Goal: Task Accomplishment & Management: Complete application form

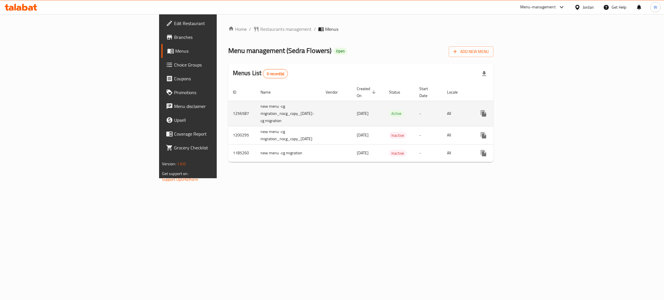
click at [532, 111] on link "enhanced table" at bounding box center [525, 114] width 14 height 14
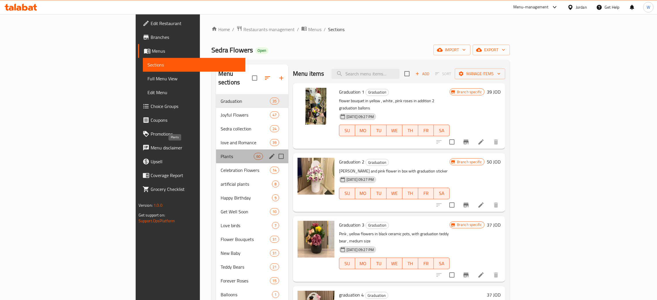
click at [221, 153] on span "Plants" at bounding box center [237, 156] width 33 height 7
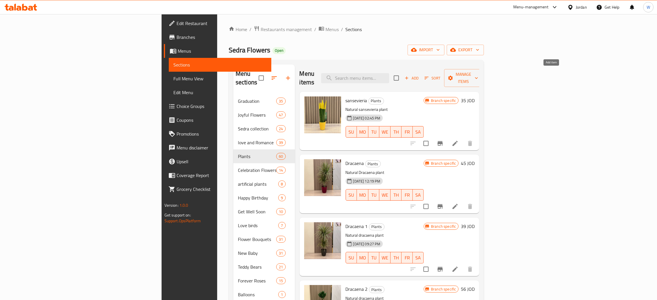
click at [409, 75] on icon "button" at bounding box center [406, 77] width 5 height 5
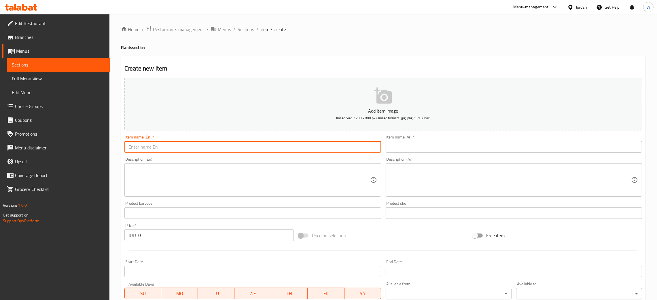
click at [282, 150] on input "text" at bounding box center [252, 147] width 256 height 12
paste input "Anthurium 13"
type input "Anthurium 13"
click at [417, 144] on input "text" at bounding box center [514, 147] width 256 height 12
paste input "انتوريوم 13"
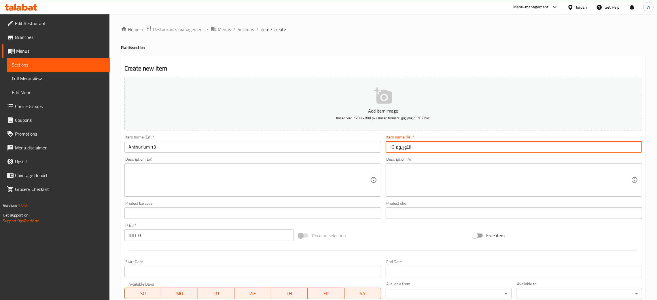
type input "انتوريوم 13"
click at [174, 172] on textarea at bounding box center [249, 180] width 241 height 27
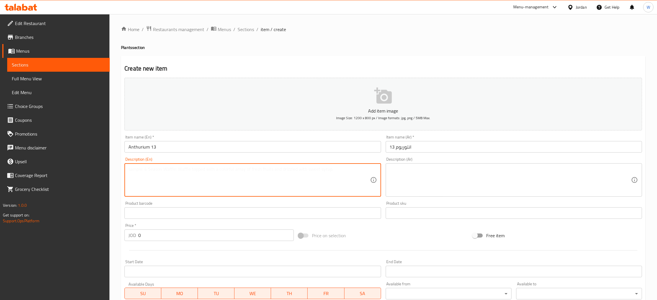
paste textarea "natural red anthurium plant"
type textarea "natural red anthurium plant"
click at [408, 171] on textarea at bounding box center [510, 180] width 241 height 27
paste textarea "نبتة انتوريوم احمر طبيعي"
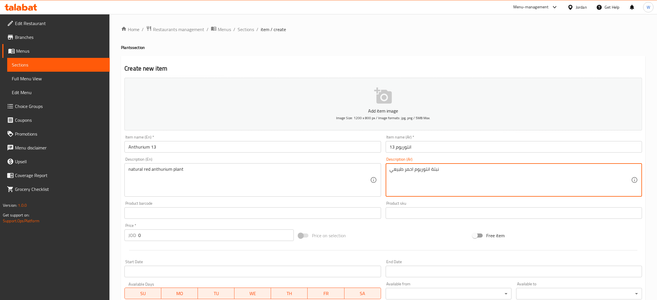
type textarea "نبتة انتوريوم احمر طبيعي"
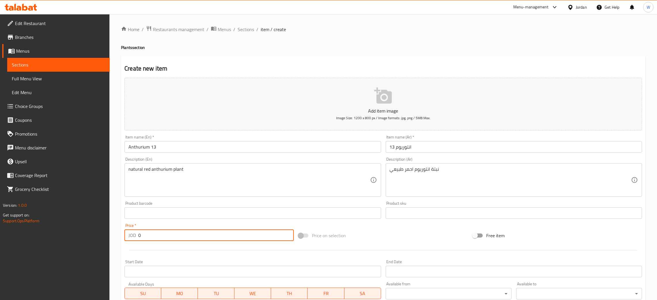
drag, startPoint x: 156, startPoint y: 237, endPoint x: 118, endPoint y: 236, distance: 38.6
click at [122, 236] on div "Create new item Add item image Image Size: 1200 x 800 px / Image formats: jpg, …" at bounding box center [383, 223] width 525 height 335
type input "52"
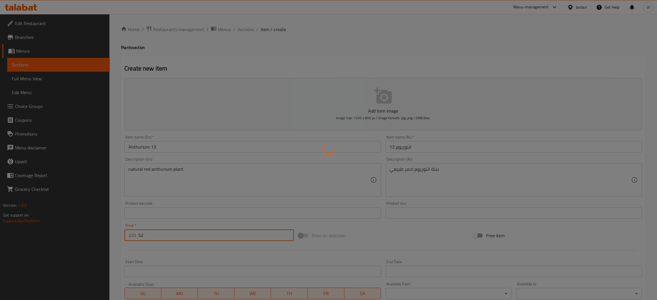
type input "0"
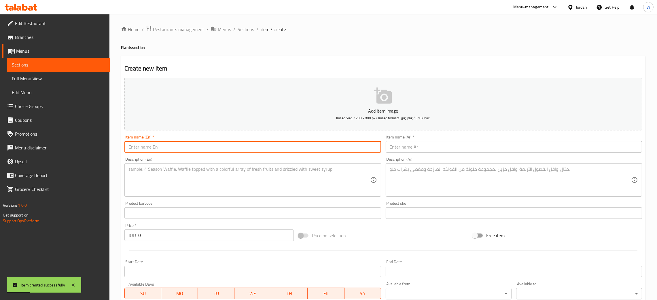
click at [151, 150] on input "text" at bounding box center [252, 147] width 256 height 12
paste input "Anthurium 14"
type input "Anthurium 14"
click at [437, 150] on input "text" at bounding box center [514, 147] width 256 height 12
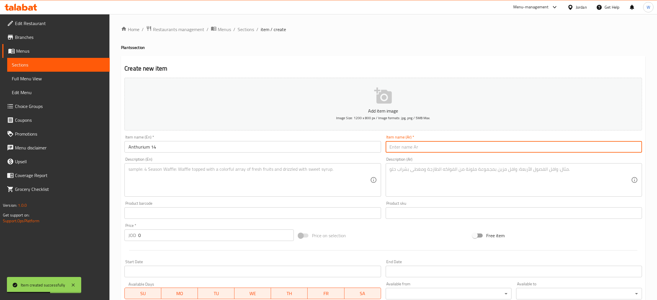
paste input "انتوريوم 14"
type input "انتوريوم 14"
click at [205, 182] on textarea at bounding box center [249, 180] width 241 height 27
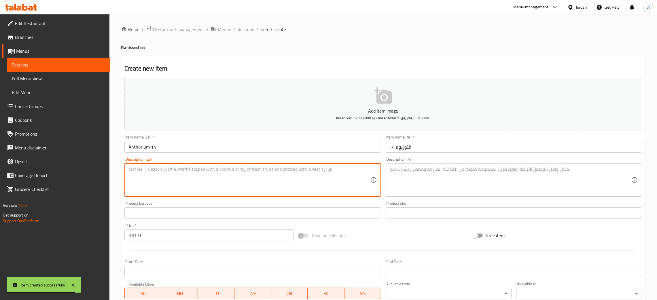
paste textarea "natural red anthurium plant"
type textarea "natural red anthurium plant"
click at [415, 177] on textarea at bounding box center [510, 180] width 241 height 27
paste textarea "نبتة انتوريوم احمر طبيعي"
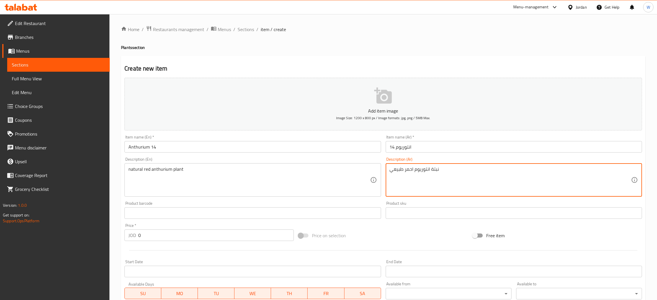
type textarea "نبتة انتوريوم احمر طبيعي"
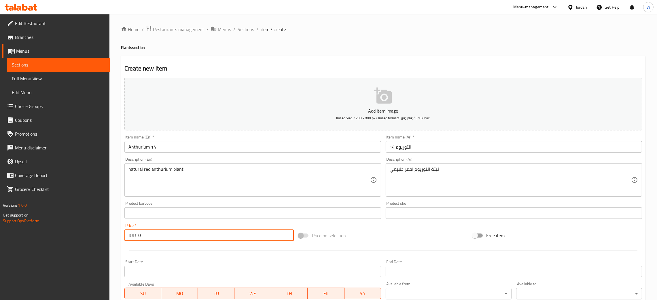
drag, startPoint x: 145, startPoint y: 235, endPoint x: 90, endPoint y: 236, distance: 54.2
click at [100, 236] on div "Edit Restaurant Branches Menus Sections Full Menu View Edit Menu Choice Groups …" at bounding box center [328, 210] width 657 height 393
type input "52"
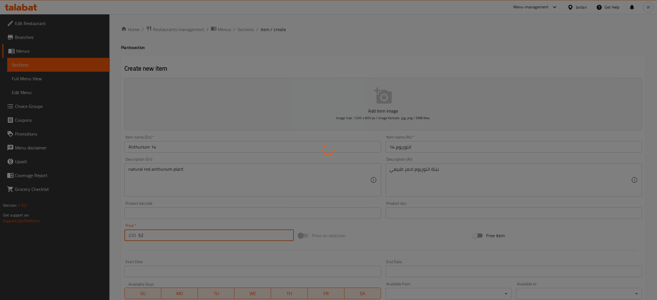
type input "0"
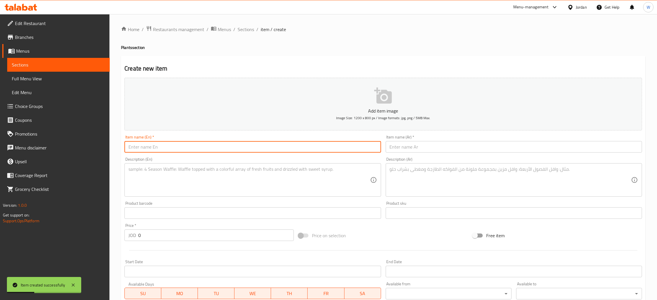
click at [222, 147] on input "text" at bounding box center [252, 147] width 256 height 12
paste input "Anthurium 15"
type input "Anthurium 15"
click at [401, 146] on input "text" at bounding box center [514, 147] width 256 height 12
paste input "انتوريوم 15"
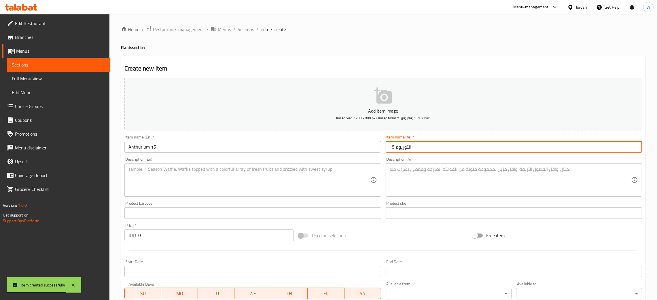
type input "انتوريوم 15"
click at [207, 190] on textarea at bounding box center [249, 180] width 241 height 27
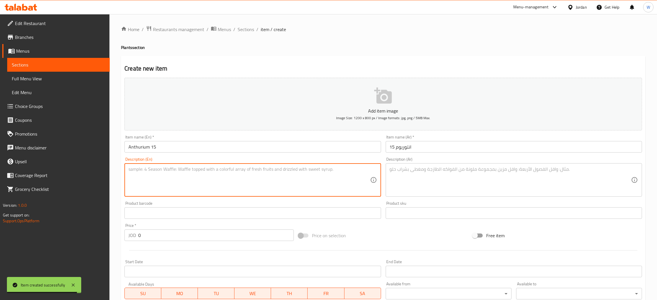
paste textarea "natural red anthurium plant"
type textarea "natural red anthurium plant"
click at [413, 172] on textarea at bounding box center [510, 180] width 241 height 27
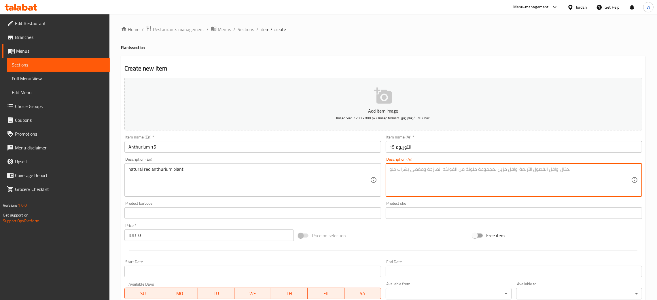
paste textarea "نبتة انتوريوم احمر طبيعي"
type textarea "نبتة انتوريوم احمر طبيعي"
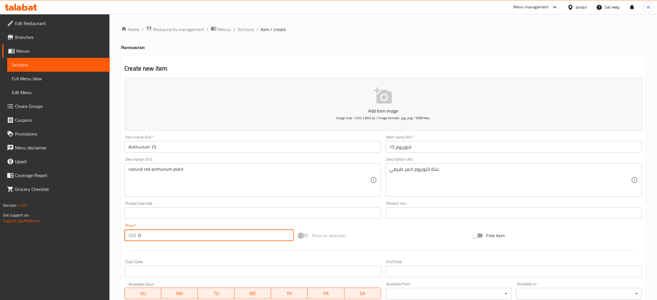
drag, startPoint x: 151, startPoint y: 234, endPoint x: 104, endPoint y: 237, distance: 46.8
click at [112, 237] on div "Home / Restaurants management / Menus / Sections / item / create Plants section…" at bounding box center [383, 210] width 548 height 393
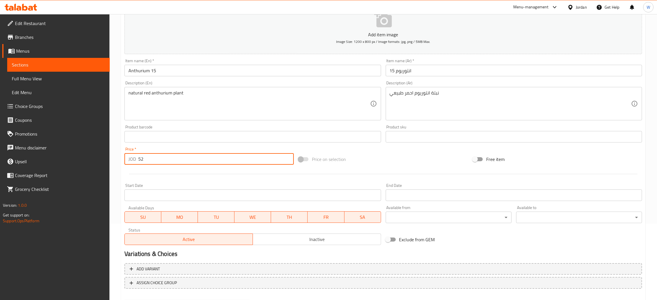
scroll to position [86, 0]
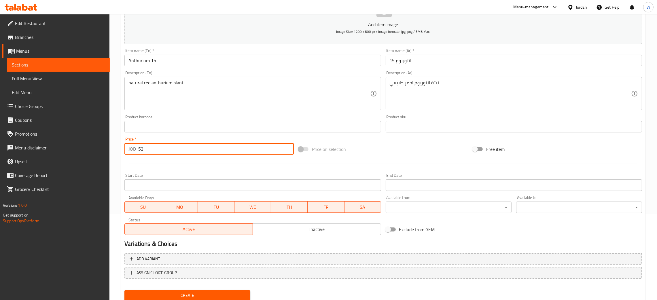
type input "52"
click at [124, 290] on button "Create" at bounding box center [187, 295] width 126 height 11
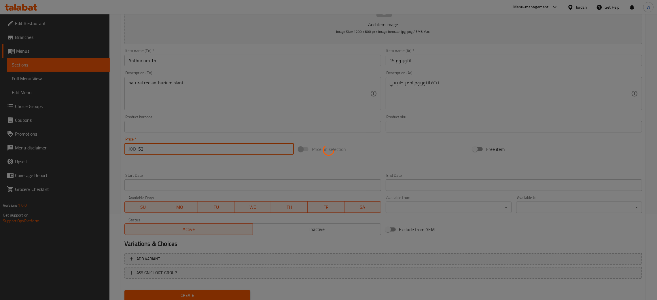
type input "0"
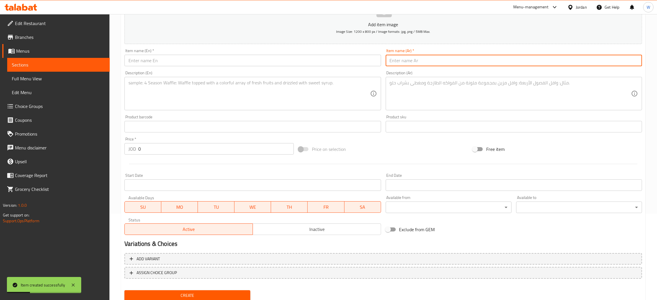
click at [428, 65] on input "text" at bounding box center [514, 61] width 256 height 12
paste input "اوركيد 14"
type input "اوركيد 14"
click at [192, 65] on input "text" at bounding box center [252, 61] width 256 height 12
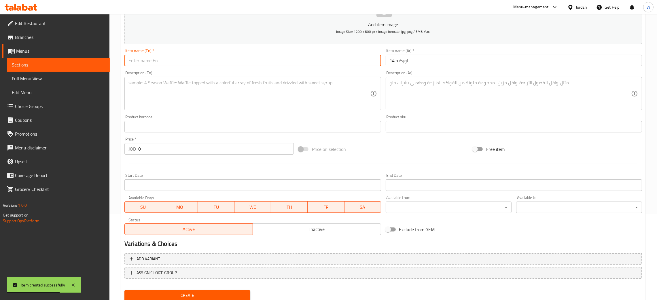
paste input "orchid 14"
type input "orchid 14"
click at [277, 98] on textarea at bounding box center [249, 93] width 241 height 27
paste textarea "natural white orchid plant"
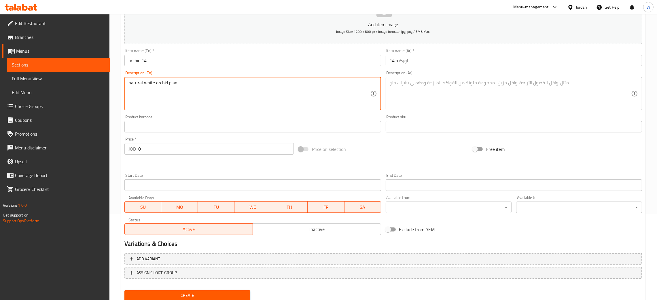
type textarea "natural white orchid plant"
click at [436, 96] on textarea at bounding box center [510, 93] width 241 height 27
paste textarea "نبتة اوركيد ابيض طبيعي"
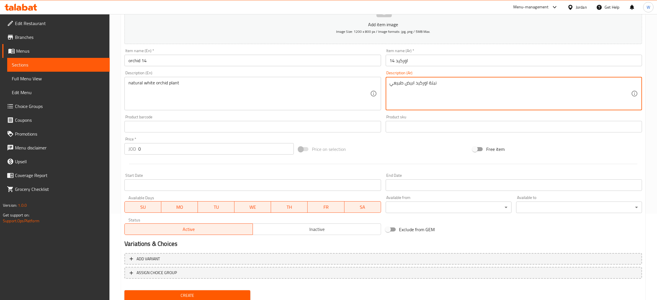
type textarea "نبتة اوركيد ابيض طبيعي"
drag, startPoint x: 212, startPoint y: 150, endPoint x: 155, endPoint y: 141, distance: 56.9
click at [155, 141] on div "Price   * JOD 0 Price *" at bounding box center [208, 146] width 169 height 18
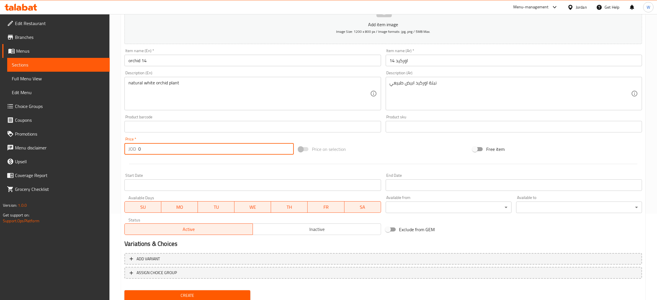
drag, startPoint x: 203, startPoint y: 150, endPoint x: 17, endPoint y: 133, distance: 186.9
click at [18, 134] on div "Edit Restaurant Branches Menus Sections Full Menu View Edit Menu Choice Groups …" at bounding box center [328, 124] width 657 height 393
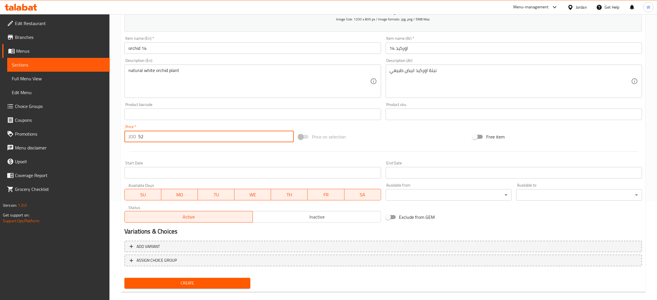
scroll to position [106, 0]
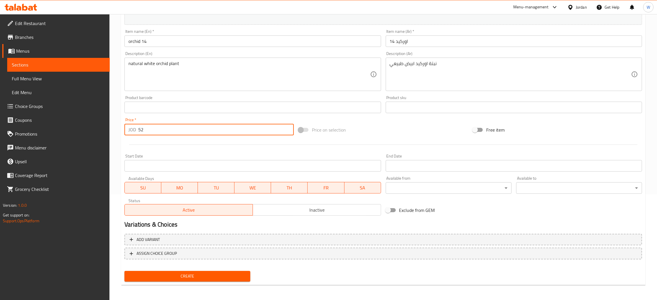
type input "52"
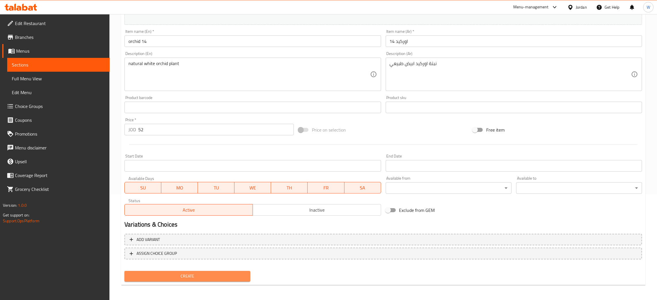
click at [222, 274] on span "Create" at bounding box center [187, 276] width 117 height 7
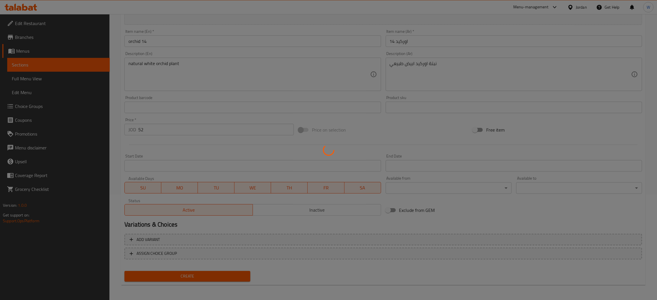
type input "0"
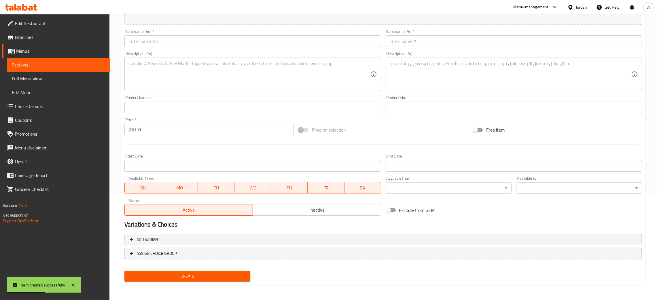
click at [419, 44] on input "text" at bounding box center [514, 41] width 256 height 12
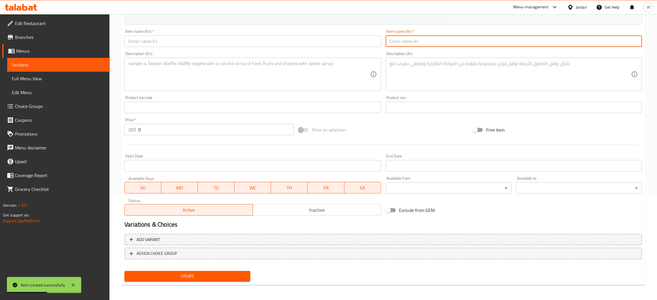
paste input "شراع السلام 11"
type input "شراع السلام 11"
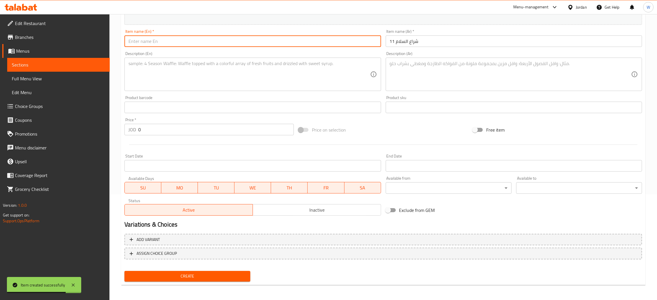
click at [208, 37] on input "text" at bounding box center [252, 41] width 256 height 12
paste input "peace lily 11"
type input "peace lily 11"
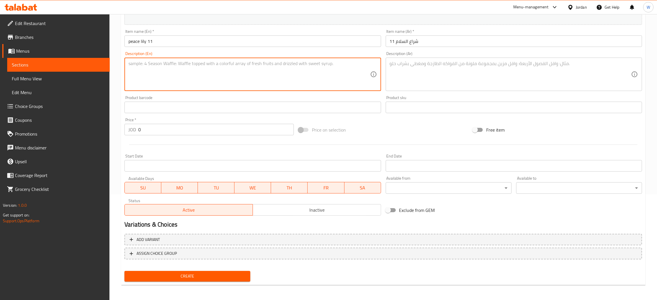
click at [239, 61] on textarea at bounding box center [249, 74] width 241 height 27
paste textarea "natural peace lily plant"
type textarea "natural peace lily plant"
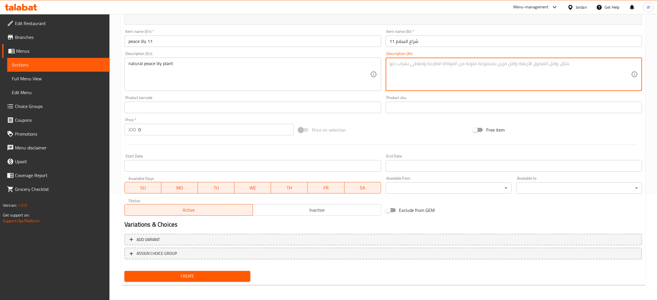
click at [421, 81] on textarea at bounding box center [510, 74] width 241 height 27
paste textarea "نبتة شراع السلام طبيعي"
type textarea "نبتة شراع السلام طبيعي"
drag, startPoint x: 188, startPoint y: 134, endPoint x: 36, endPoint y: 128, distance: 152.0
click at [41, 129] on div "Edit Restaurant Branches Menus Sections Full Menu View Edit Menu Choice Groups …" at bounding box center [328, 104] width 657 height 393
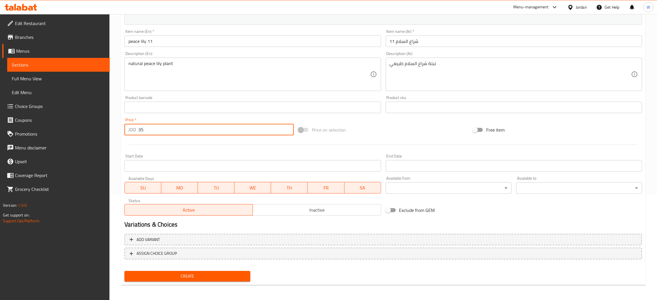
type input "35"
click at [218, 273] on span "Create" at bounding box center [187, 276] width 117 height 7
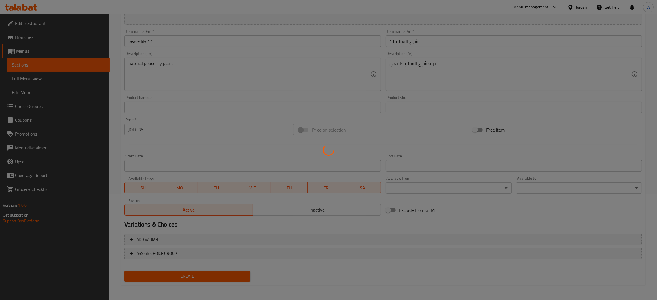
type input "0"
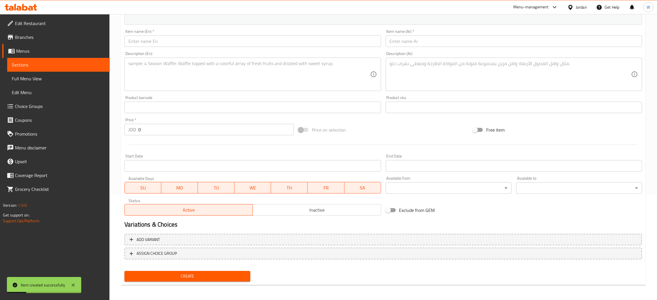
click at [253, 38] on input "text" at bounding box center [252, 41] width 256 height 12
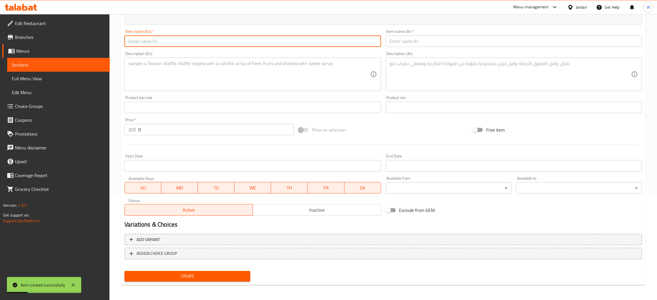
paste input "peace lily 12"
type input "peace lily 12"
click at [408, 39] on input "text" at bounding box center [514, 41] width 256 height 12
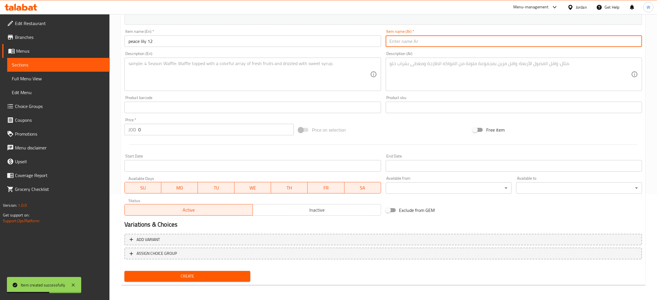
paste input "شراع السلام 12"
type input "شراع السلام 12"
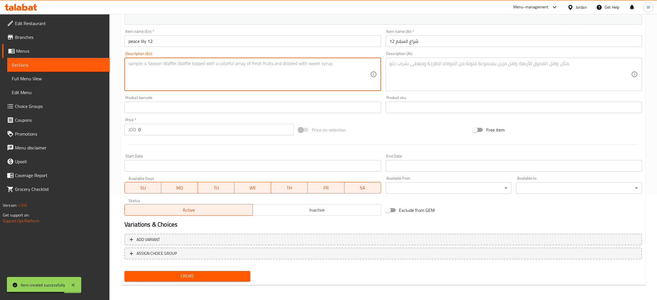
click at [275, 75] on textarea at bounding box center [249, 74] width 241 height 27
paste textarea "natural peace lily plant"
type textarea "natural peace lily plant"
click at [428, 67] on textarea at bounding box center [510, 74] width 241 height 27
paste textarea "نبتة شراع السلام طبيعي"
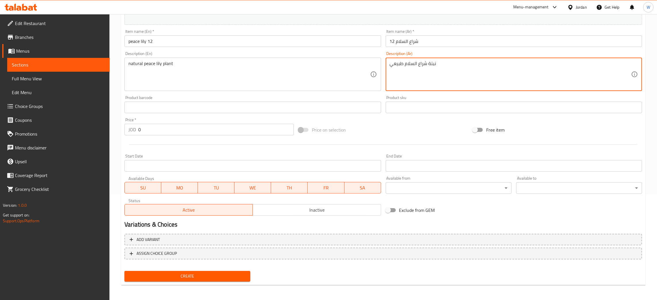
type textarea "نبتة شراع السلام طبيعي"
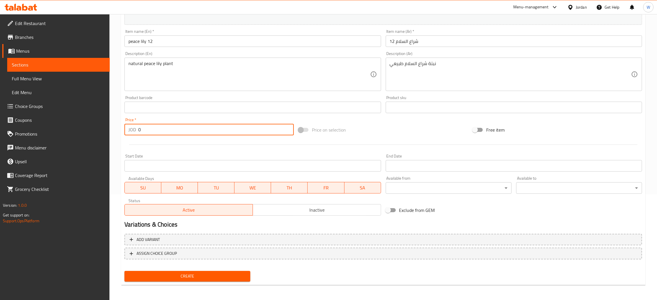
drag, startPoint x: 159, startPoint y: 130, endPoint x: 92, endPoint y: 130, distance: 67.1
click at [100, 130] on div "Edit Restaurant Branches Menus Sections Full Menu View Edit Menu Choice Groups …" at bounding box center [328, 104] width 657 height 393
type input "35"
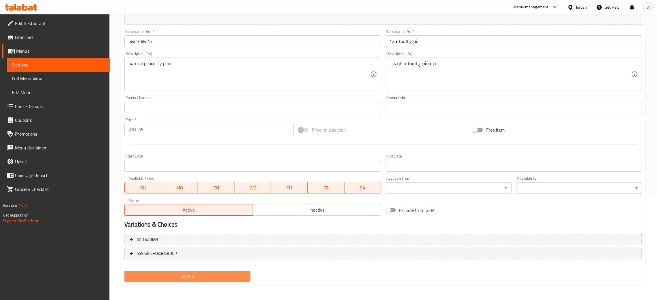
click at [231, 277] on span "Create" at bounding box center [187, 276] width 117 height 7
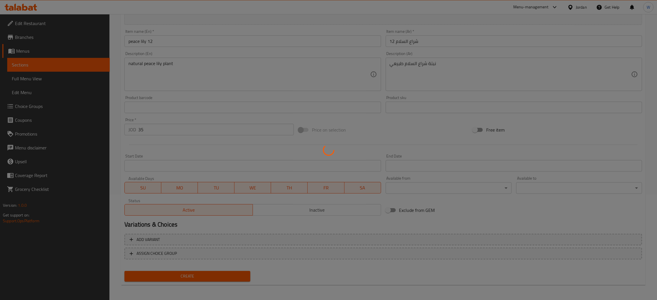
type input "0"
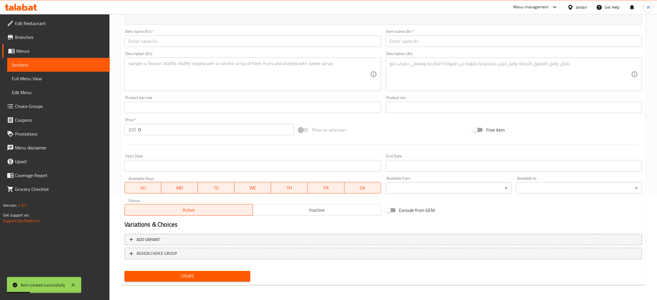
click at [231, 43] on input "text" at bounding box center [252, 41] width 256 height 12
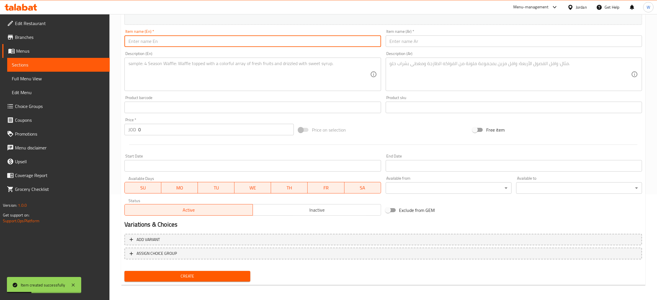
paste input "Dracaena 6"
type input "Dracaena 6"
click at [412, 43] on input "text" at bounding box center [514, 41] width 256 height 12
paste input "دراسينيا 6"
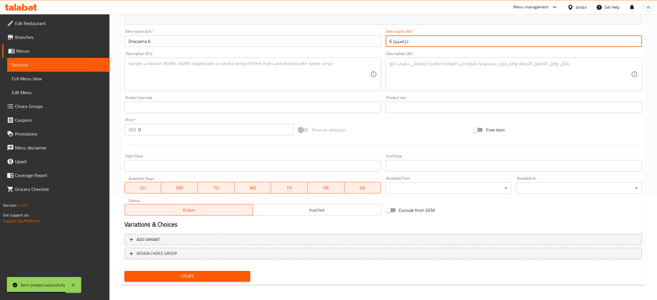
type input "دراسينيا 6"
click at [275, 80] on textarea at bounding box center [249, 74] width 241 height 27
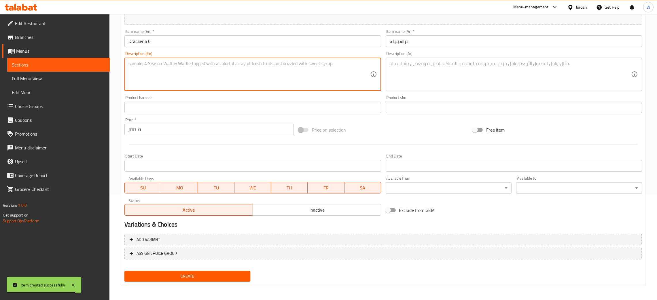
paste textarea "natural Dracaena plant"
type textarea "natural Dracaena plant"
click at [409, 75] on textarea at bounding box center [510, 74] width 241 height 27
paste textarea "نبتة دراسينيا طبيعي"
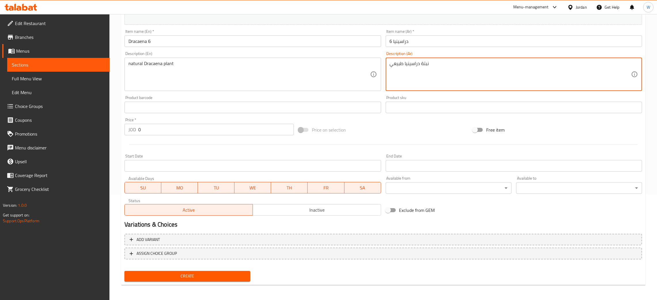
type textarea "نبتة دراسينيا طبيعي"
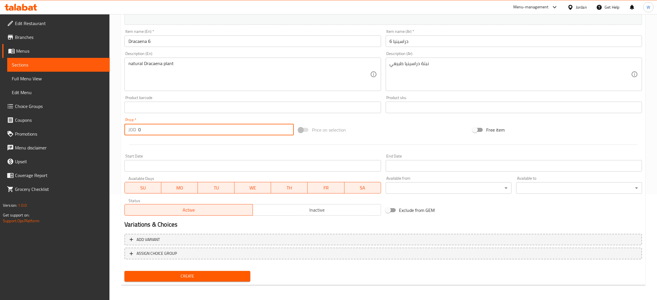
drag, startPoint x: 183, startPoint y: 131, endPoint x: 103, endPoint y: 124, distance: 80.7
click at [103, 124] on div "Edit Restaurant Branches Menus Sections Full Menu View Edit Menu Choice Groups …" at bounding box center [328, 104] width 657 height 393
type input "65"
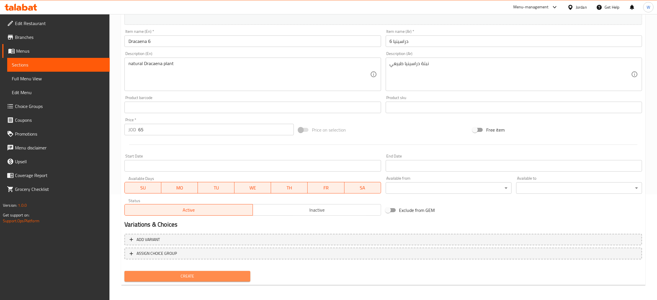
click at [221, 271] on button "Create" at bounding box center [187, 276] width 126 height 11
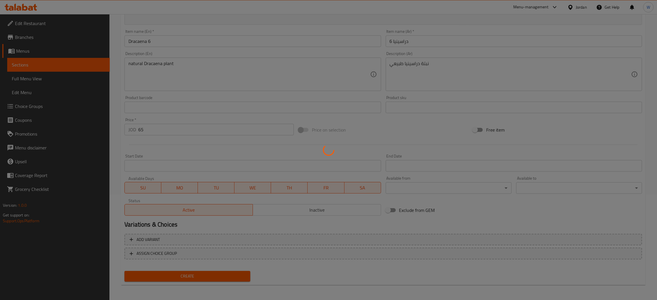
type input "0"
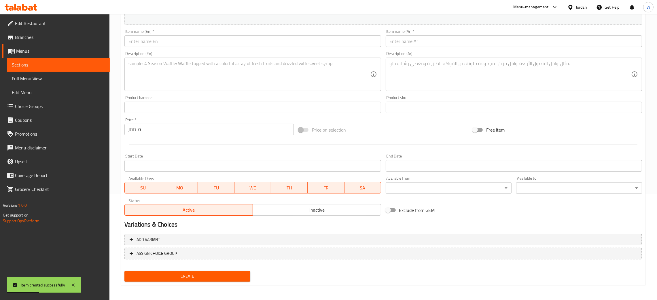
click at [429, 37] on input "text" at bounding box center [514, 41] width 256 height 12
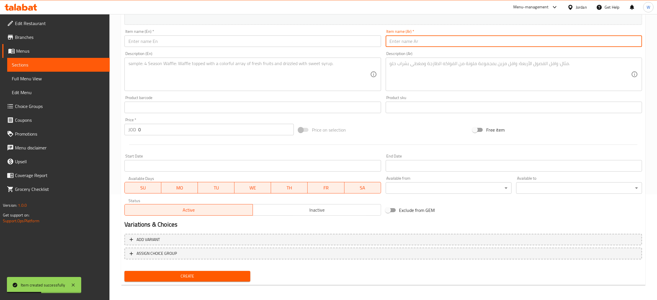
paste input "دراسينيا 7"
type input "دراسينيا 7"
click at [202, 43] on input "text" at bounding box center [252, 41] width 256 height 12
paste input "Dracaena 7"
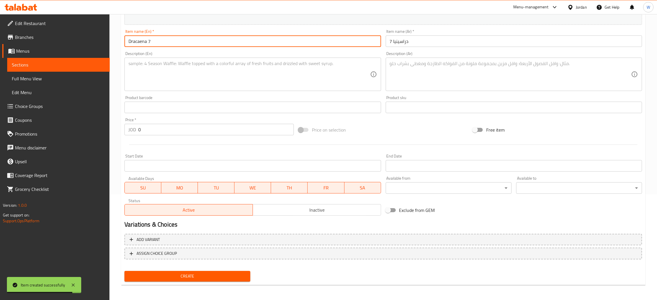
type input "Dracaena 7"
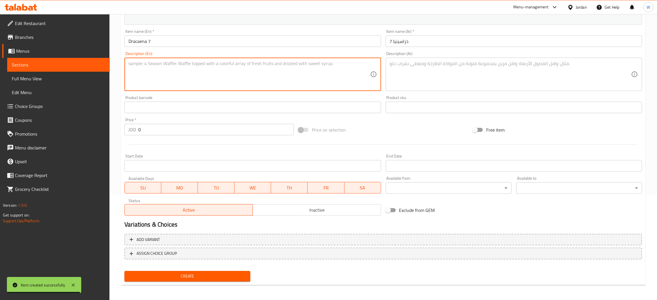
click at [254, 79] on textarea at bounding box center [249, 74] width 241 height 27
paste textarea "natural Dracaena plant"
type textarea "natural Dracaena plant"
click at [422, 74] on textarea at bounding box center [510, 74] width 241 height 27
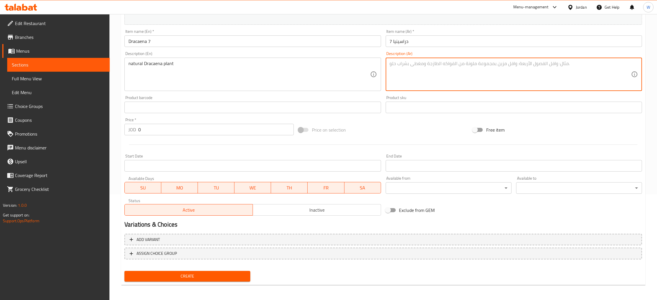
paste textarea "نبتة دراسينيا طبيعي"
type textarea "نبتة دراسينيا طبيعي"
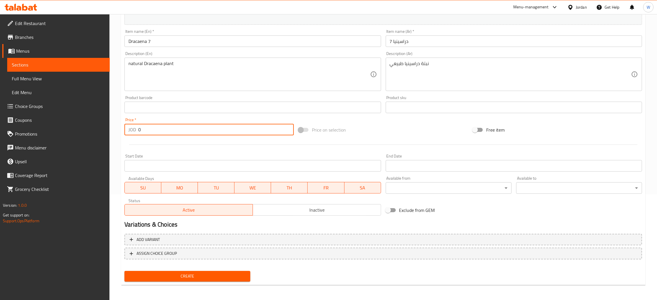
drag, startPoint x: 160, startPoint y: 131, endPoint x: 56, endPoint y: 124, distance: 104.3
click at [52, 127] on div "Edit Restaurant Branches Menus Sections Full Menu View Edit Menu Choice Groups …" at bounding box center [328, 104] width 657 height 393
type input "65"
click at [211, 278] on span "Create" at bounding box center [187, 276] width 117 height 7
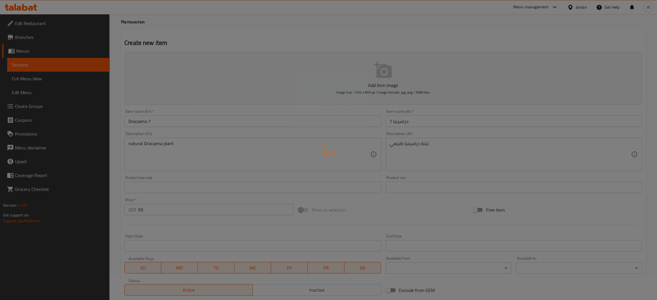
scroll to position [0, 0]
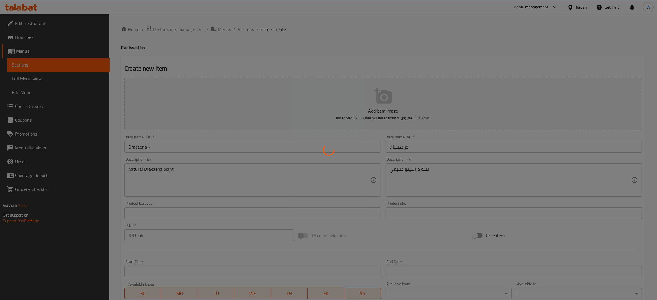
type input "0"
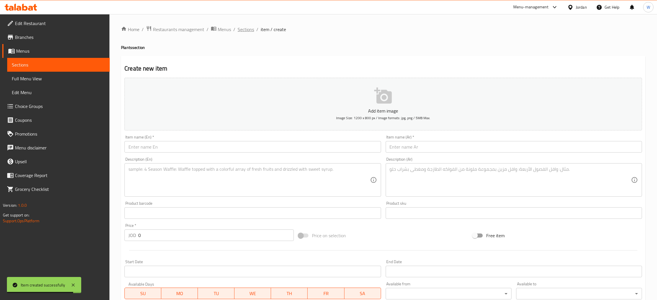
click at [246, 28] on span "Sections" at bounding box center [246, 29] width 16 height 7
